Goal: Check status

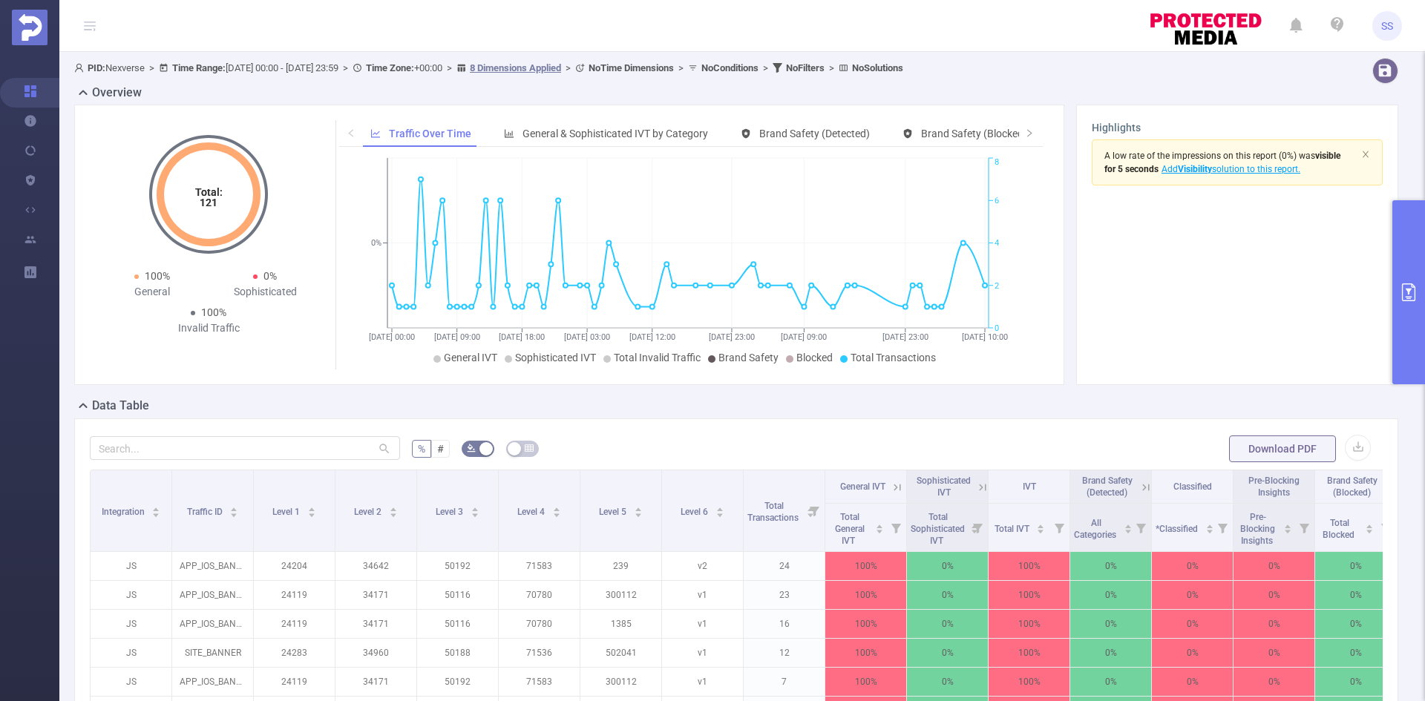
scroll to position [74, 0]
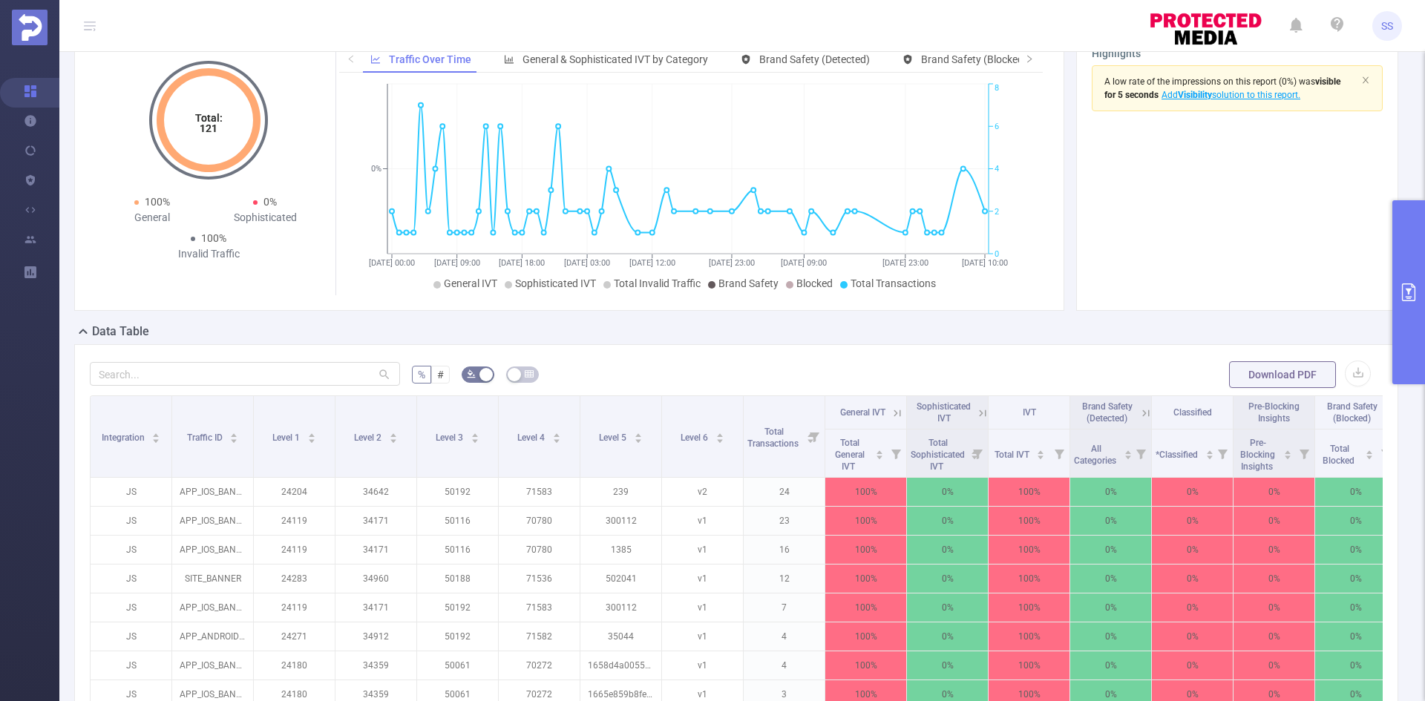
click at [1403, 289] on icon "primary" at bounding box center [1408, 292] width 13 height 18
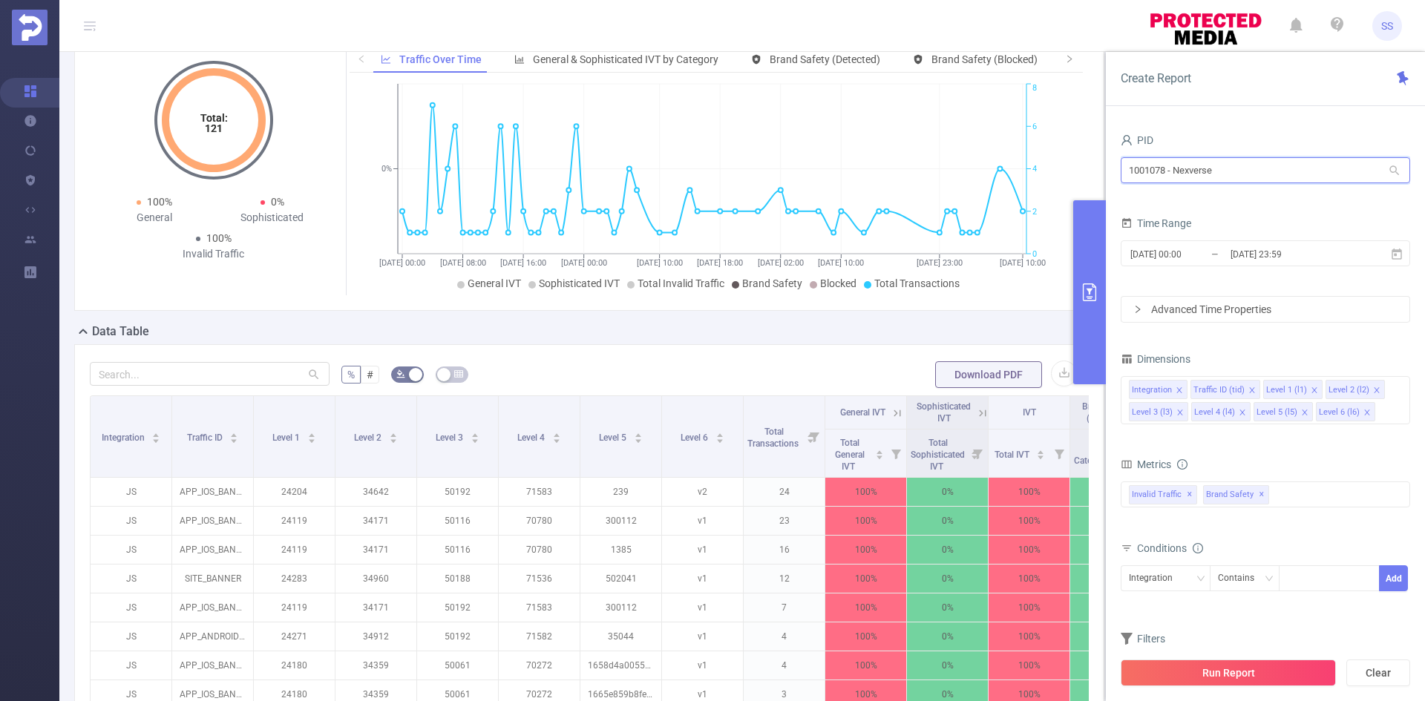
drag, startPoint x: 1308, startPoint y: 161, endPoint x: 982, endPoint y: 148, distance: 326.8
click at [982, 148] on section "PID: Nexverse > Time Range: [DATE] 00:00 - [DATE] 23:59 > Time Zone: +00:00 > 8…" at bounding box center [741, 460] width 1365 height 965
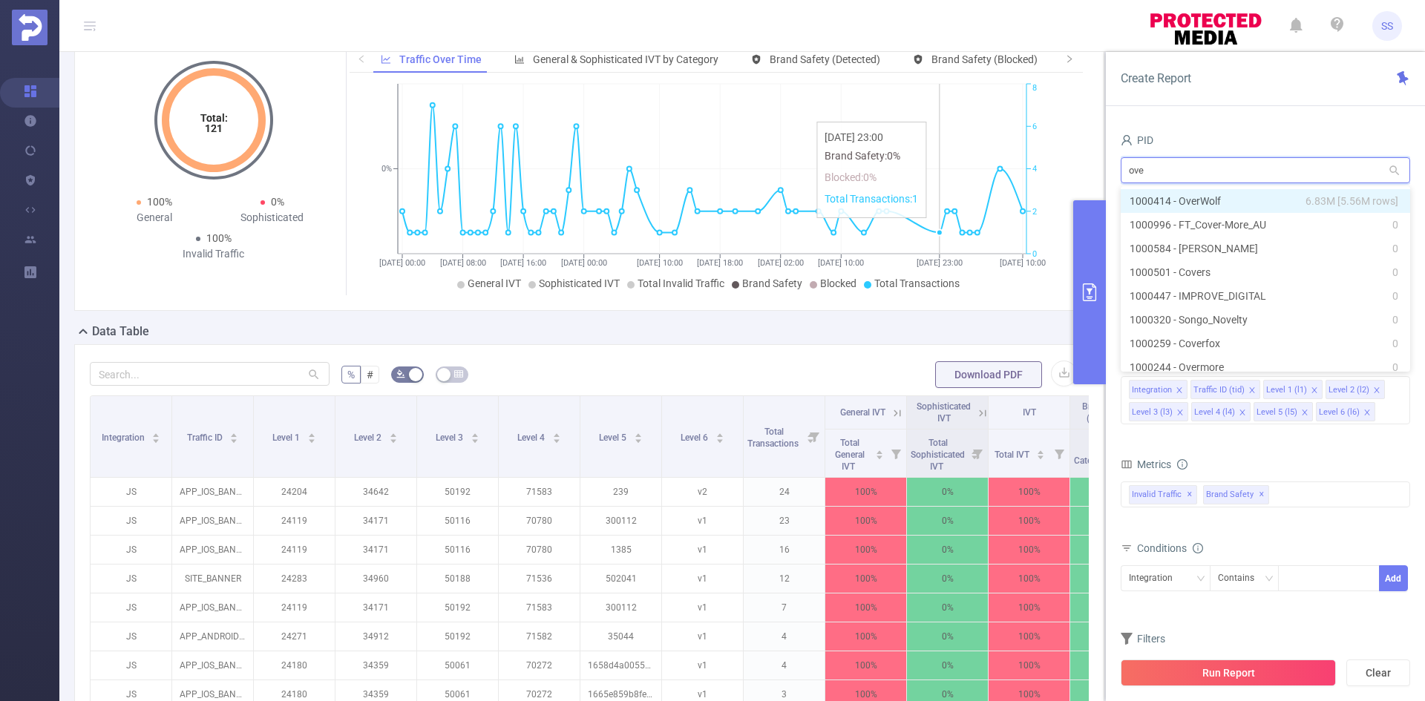
type input "over"
click at [1342, 200] on span "6.83M [5.56M rows]" at bounding box center [1351, 201] width 93 height 16
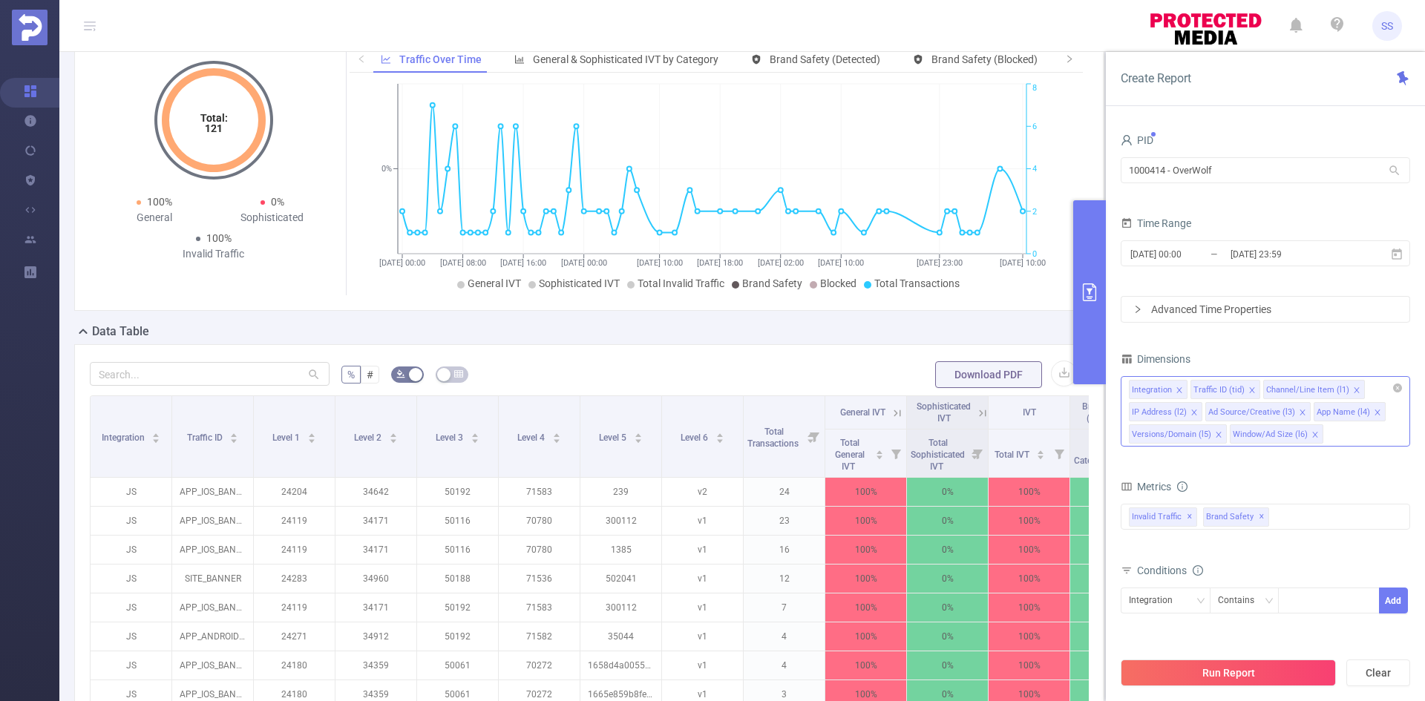
click at [1377, 444] on div "Integration Traffic ID (tid) Channel/Line Item (l1) IP Address (l2) Ad Source/C…" at bounding box center [1265, 411] width 289 height 70
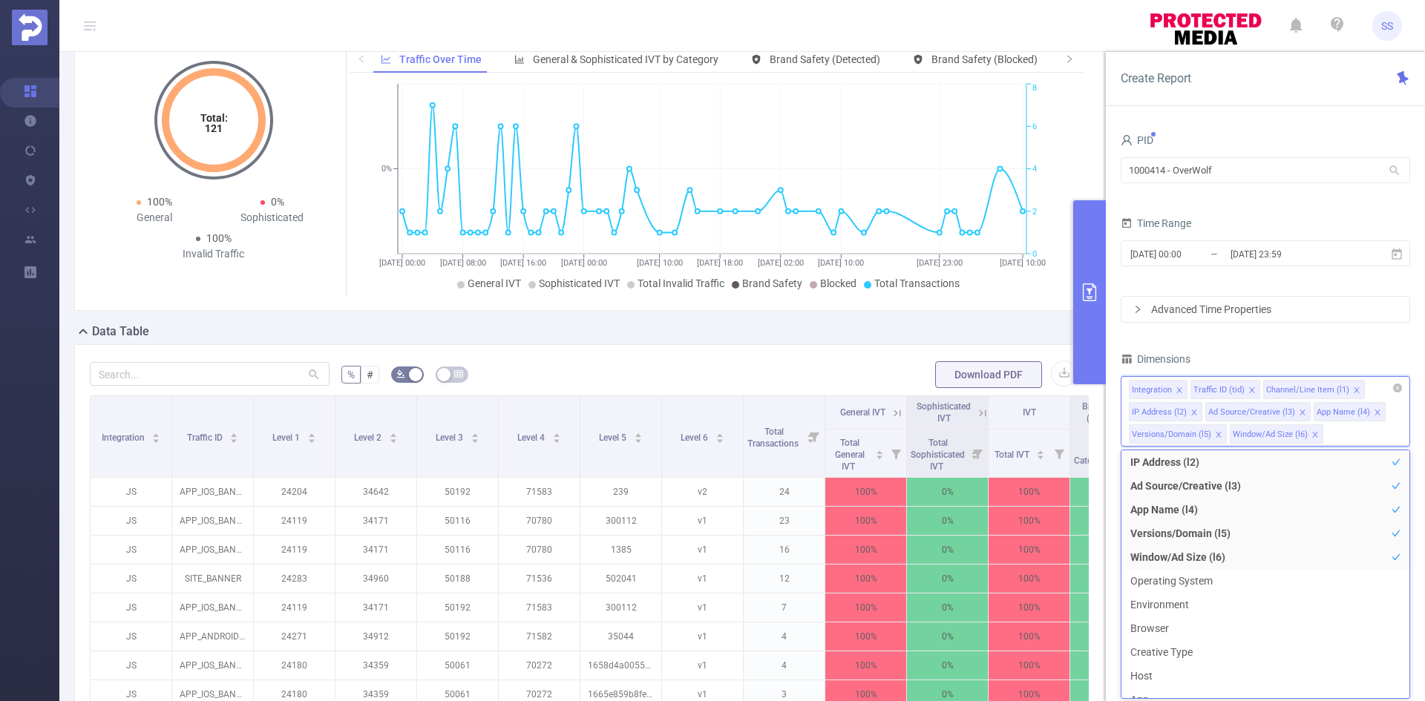
click at [1191, 411] on icon "icon: close" at bounding box center [1193, 412] width 7 height 7
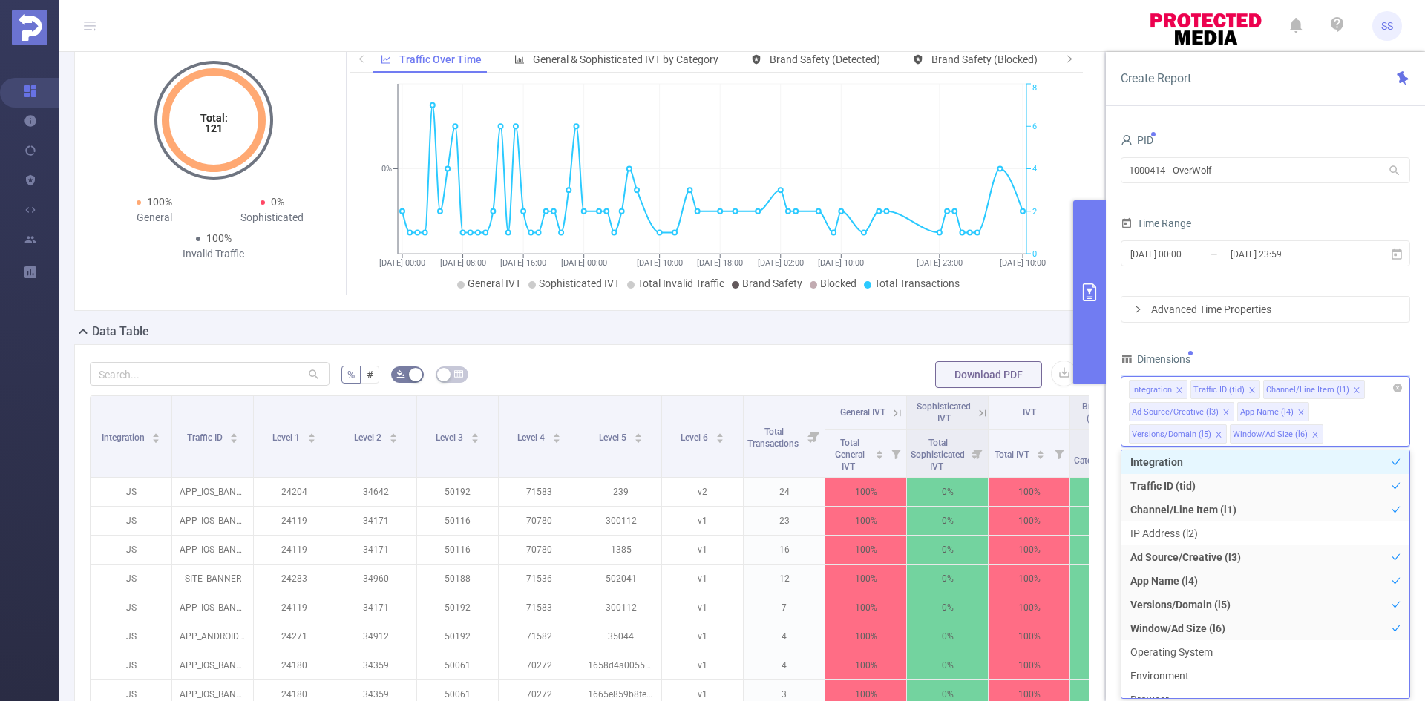
click at [1215, 433] on icon "icon: close" at bounding box center [1218, 434] width 7 height 7
click at [1240, 344] on div "PID 1000414 - OverWolf 1000414 - OverWolf Time Range [DATE] 00:00 _ [DATE] 23:5…" at bounding box center [1265, 427] width 289 height 594
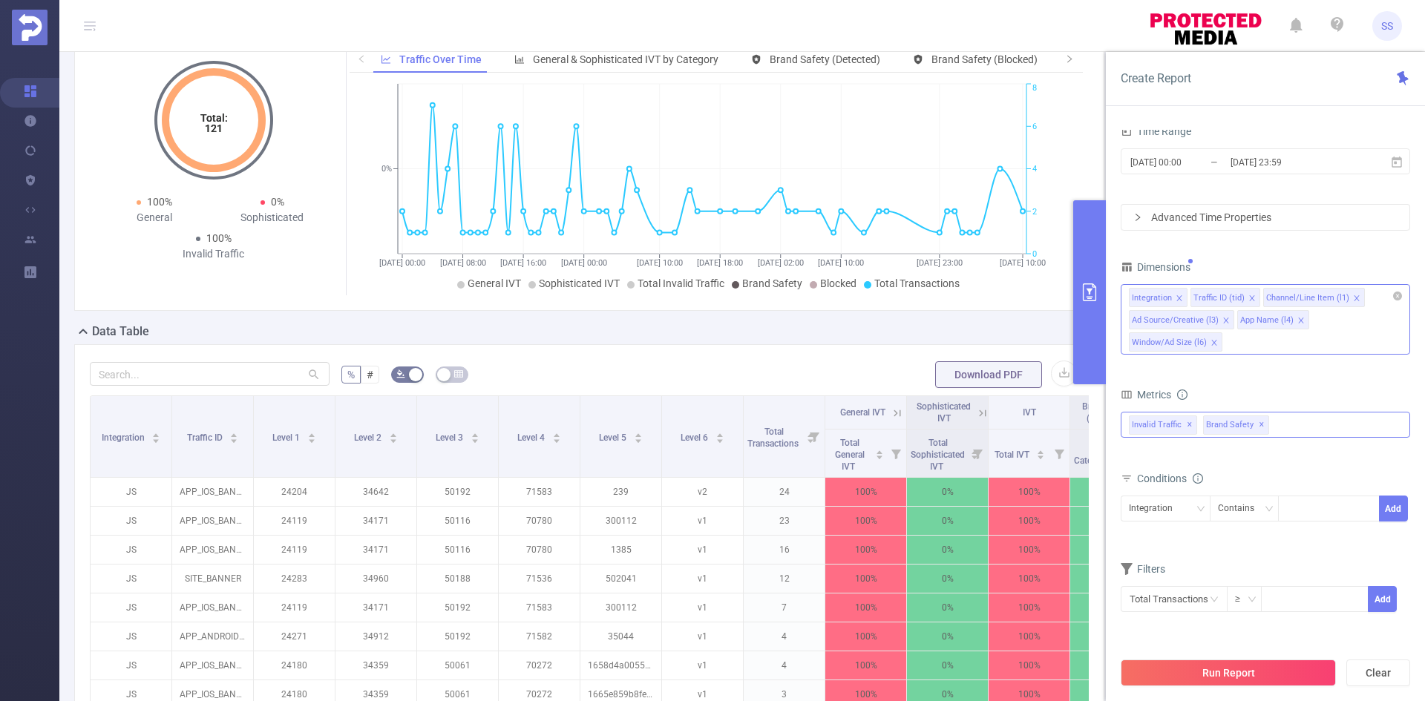
click at [1259, 427] on span "✕" at bounding box center [1262, 425] width 6 height 18
click at [1224, 669] on button "Run Report" at bounding box center [1228, 673] width 215 height 27
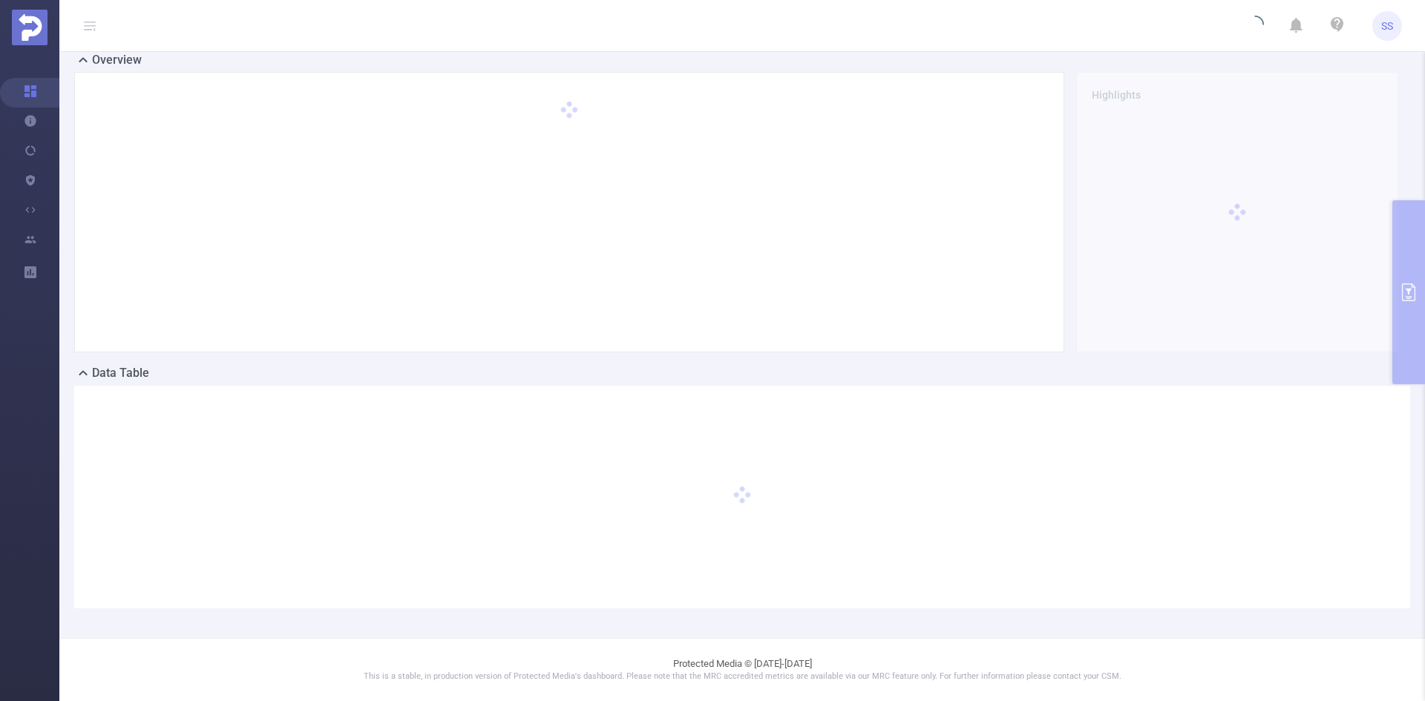
scroll to position [33, 0]
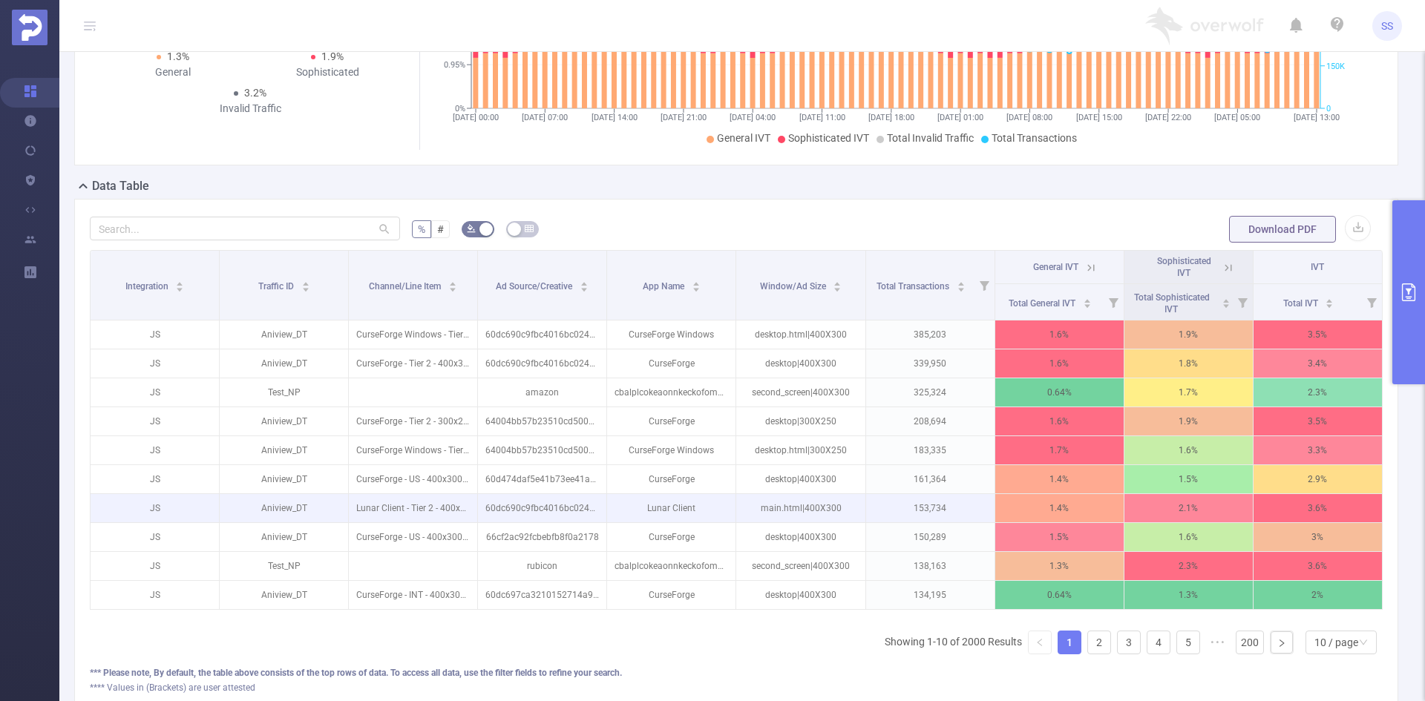
scroll to position [255, 0]
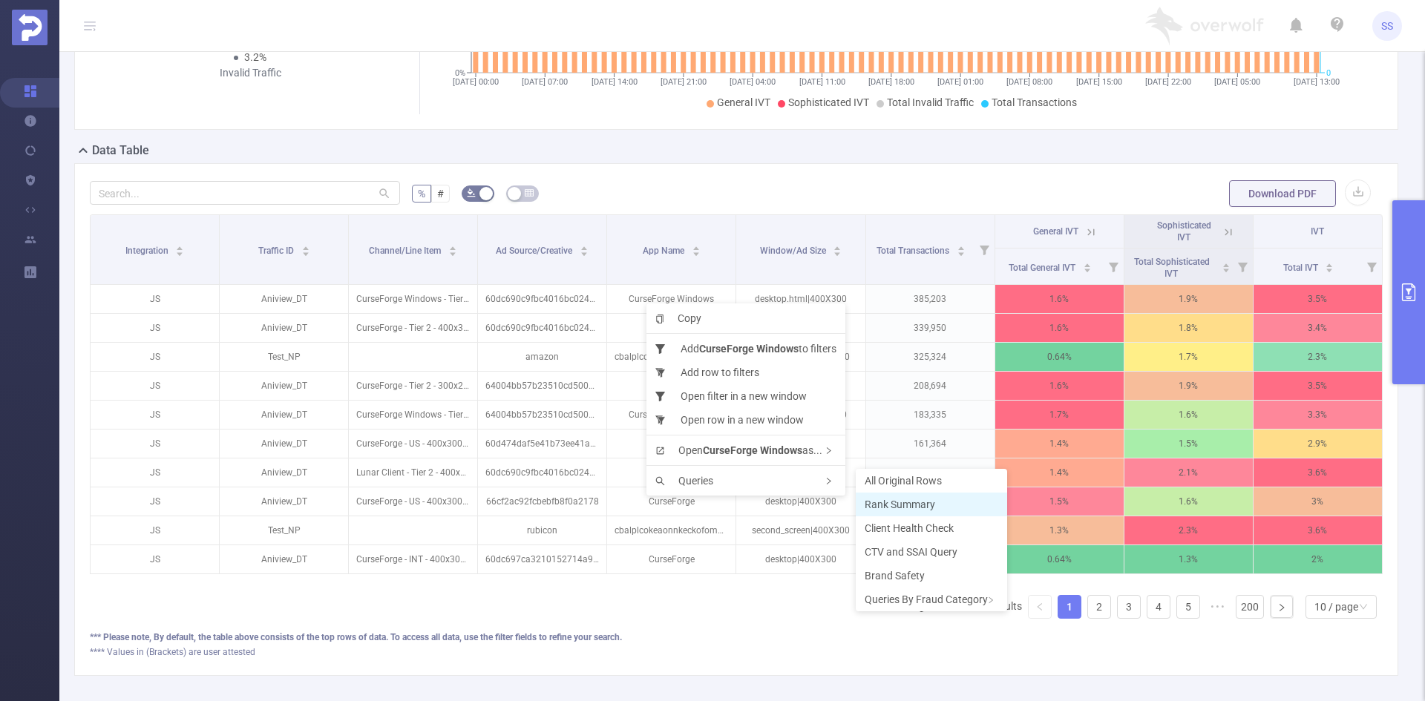
click at [893, 509] on span "Rank Summary" at bounding box center [900, 505] width 70 height 12
